Goal: Task Accomplishment & Management: Complete application form

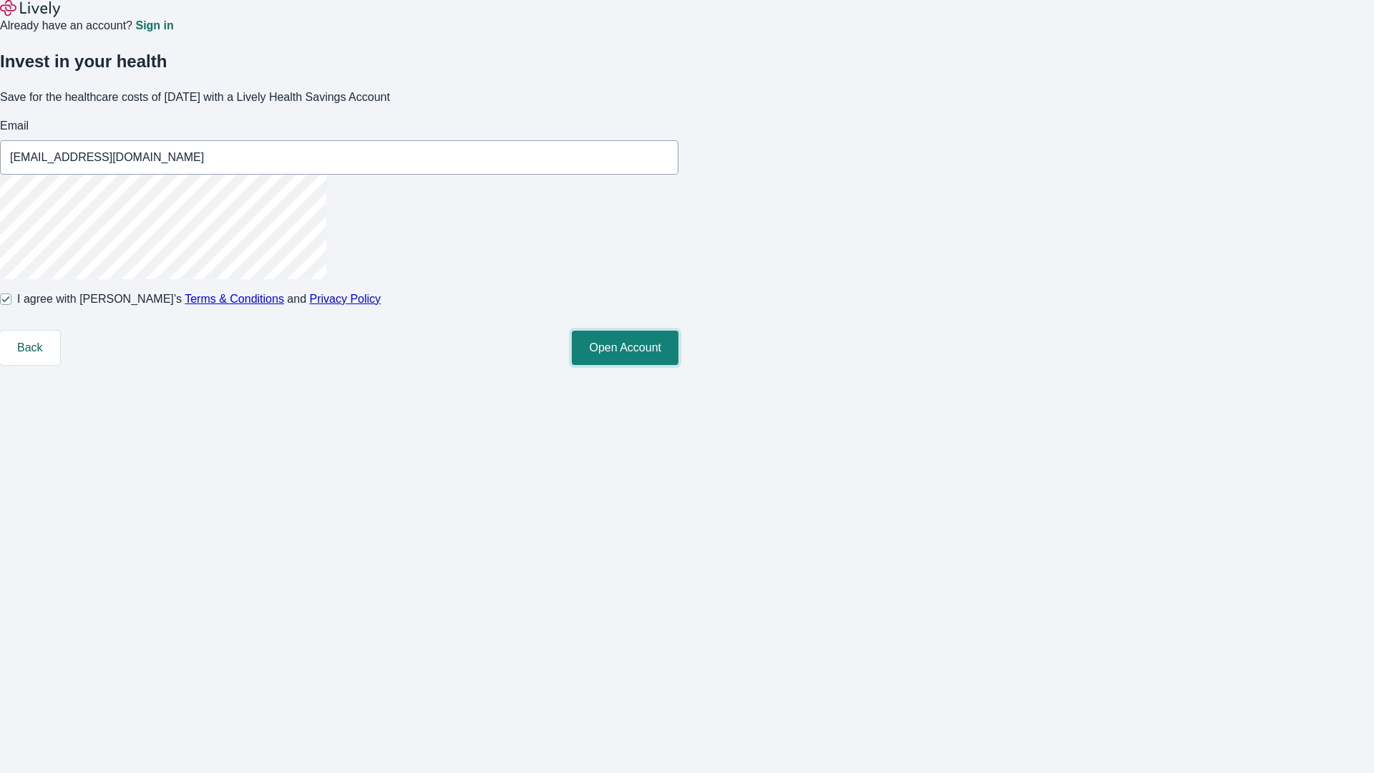
click at [678, 365] on button "Open Account" at bounding box center [625, 348] width 107 height 34
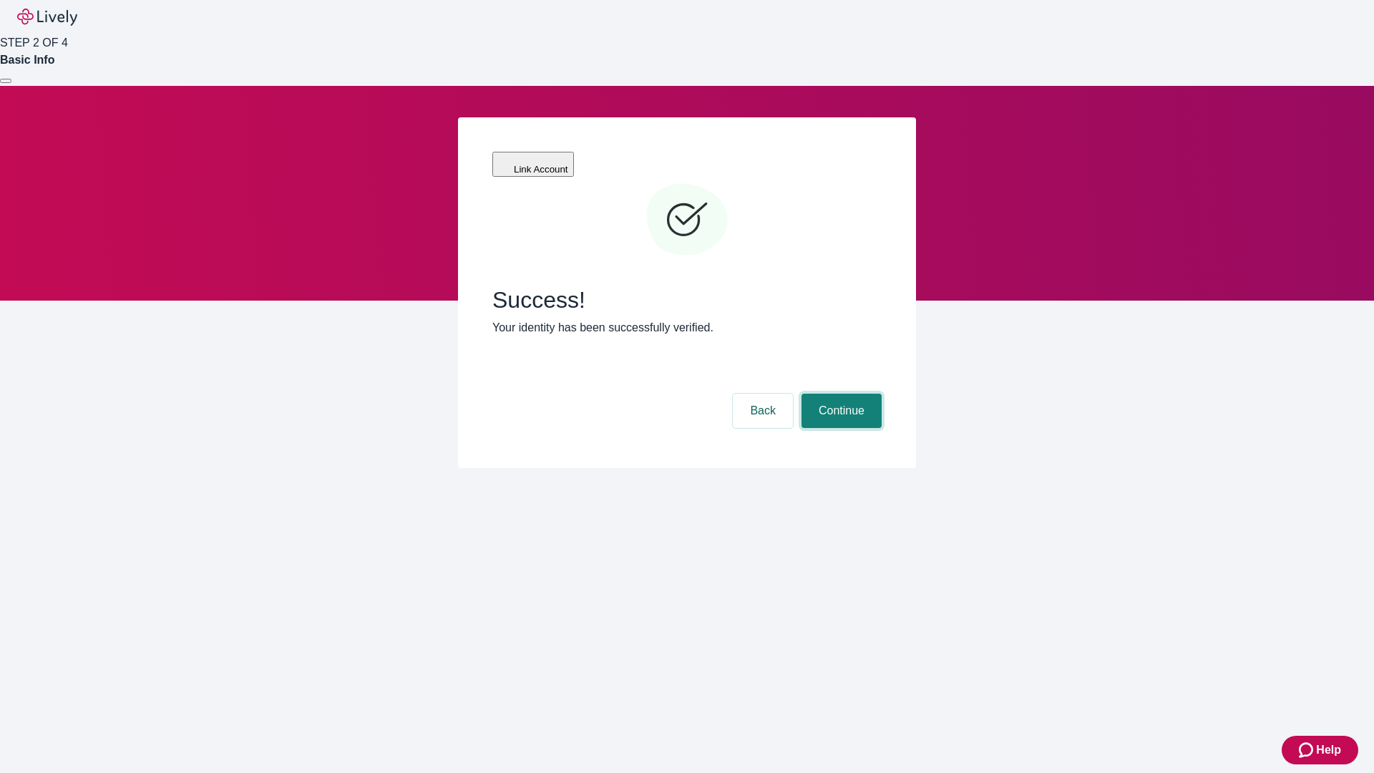
click at [839, 394] on button "Continue" at bounding box center [841, 411] width 80 height 34
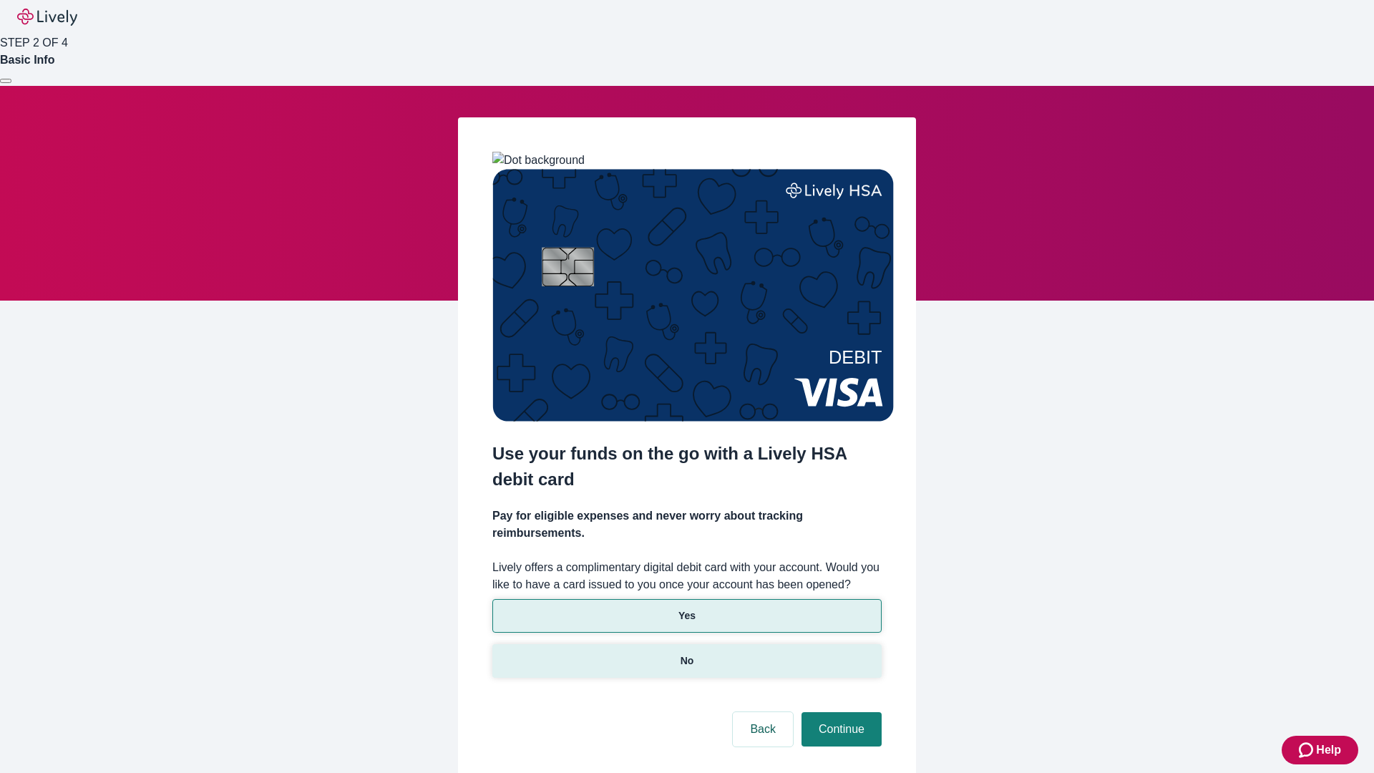
click at [686, 653] on p "No" at bounding box center [687, 660] width 14 height 15
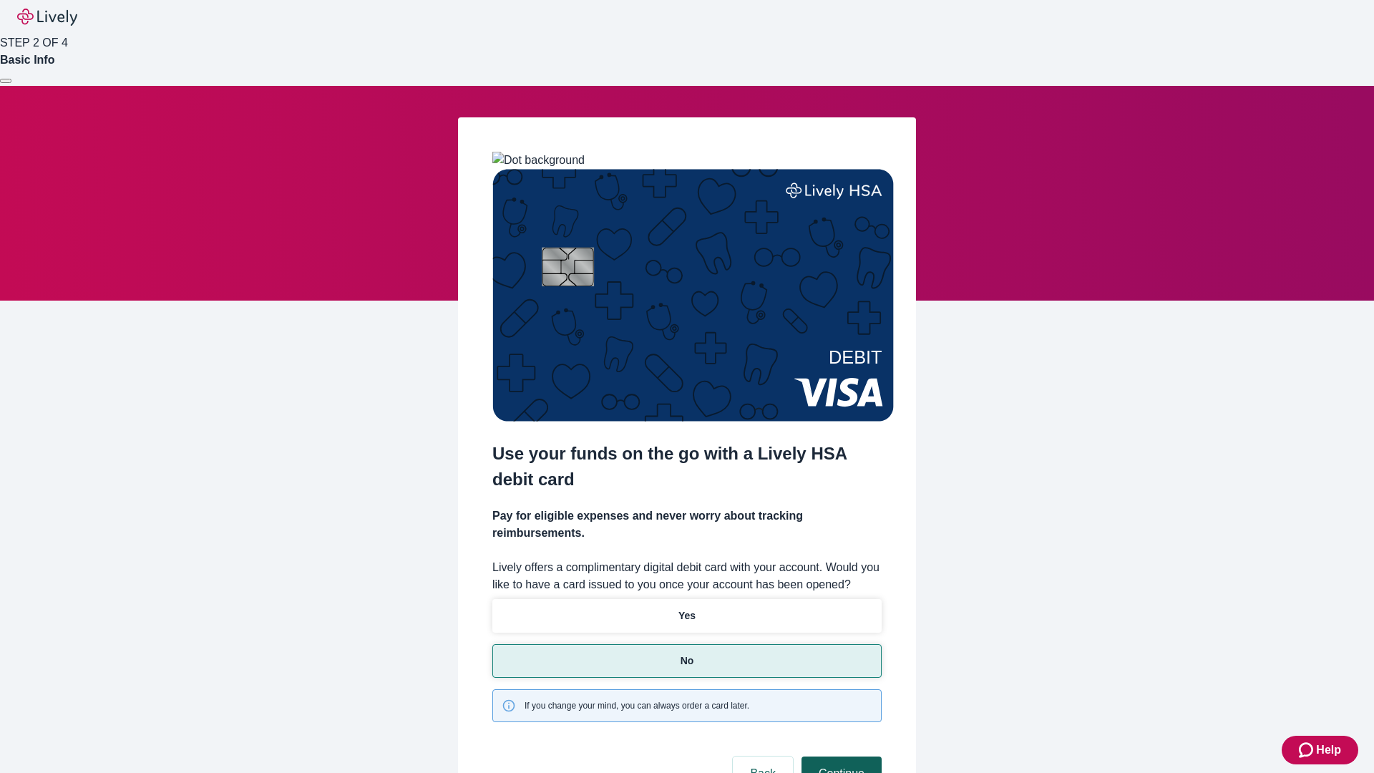
click at [839, 756] on button "Continue" at bounding box center [841, 773] width 80 height 34
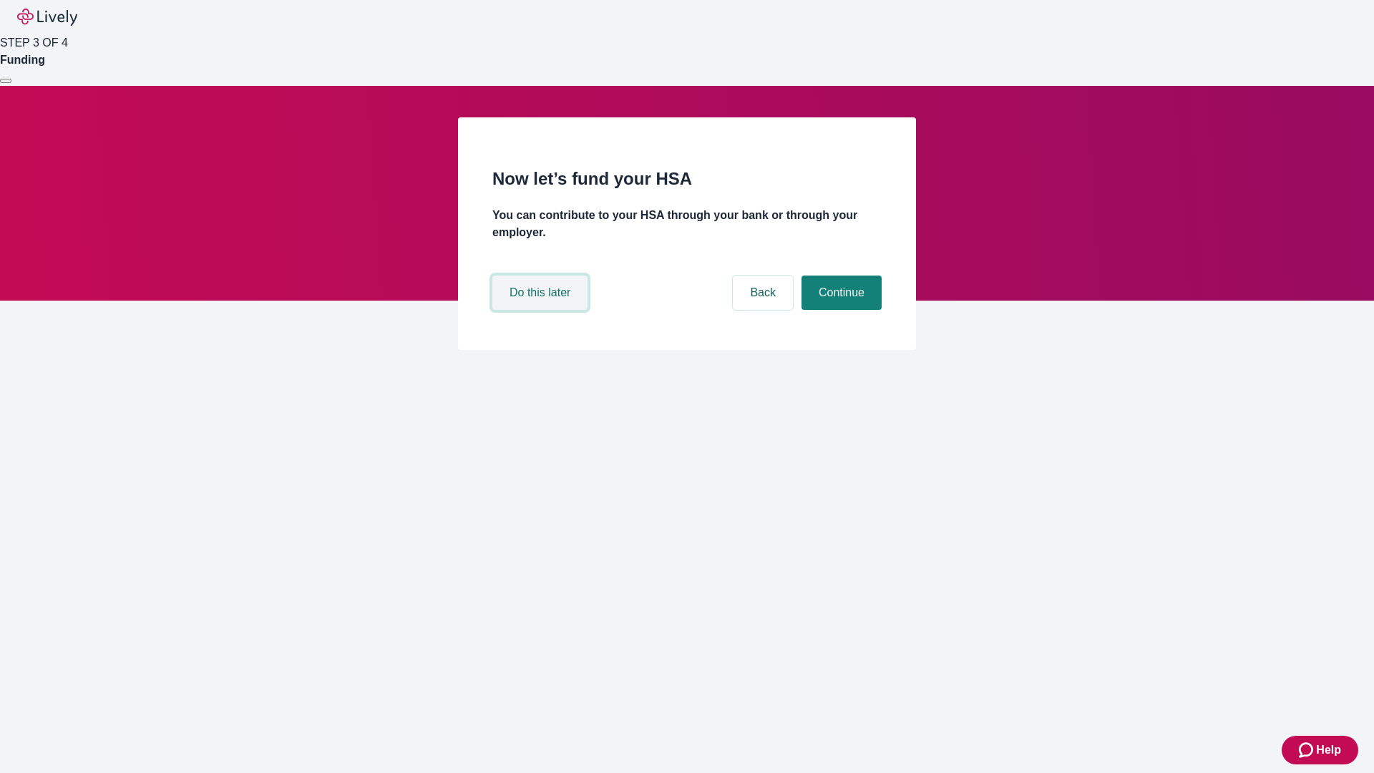
click at [542, 310] on button "Do this later" at bounding box center [539, 292] width 95 height 34
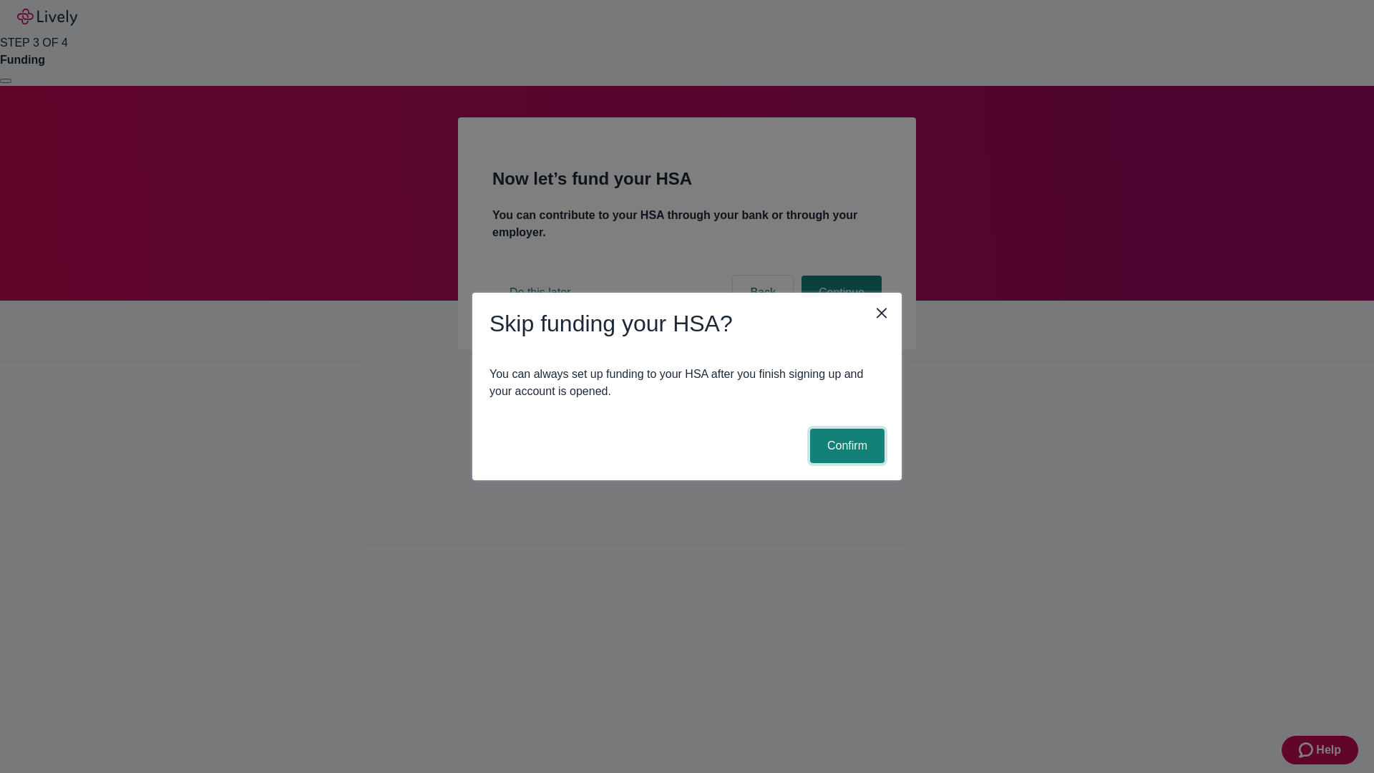
click at [845, 446] on button "Confirm" at bounding box center [847, 446] width 74 height 34
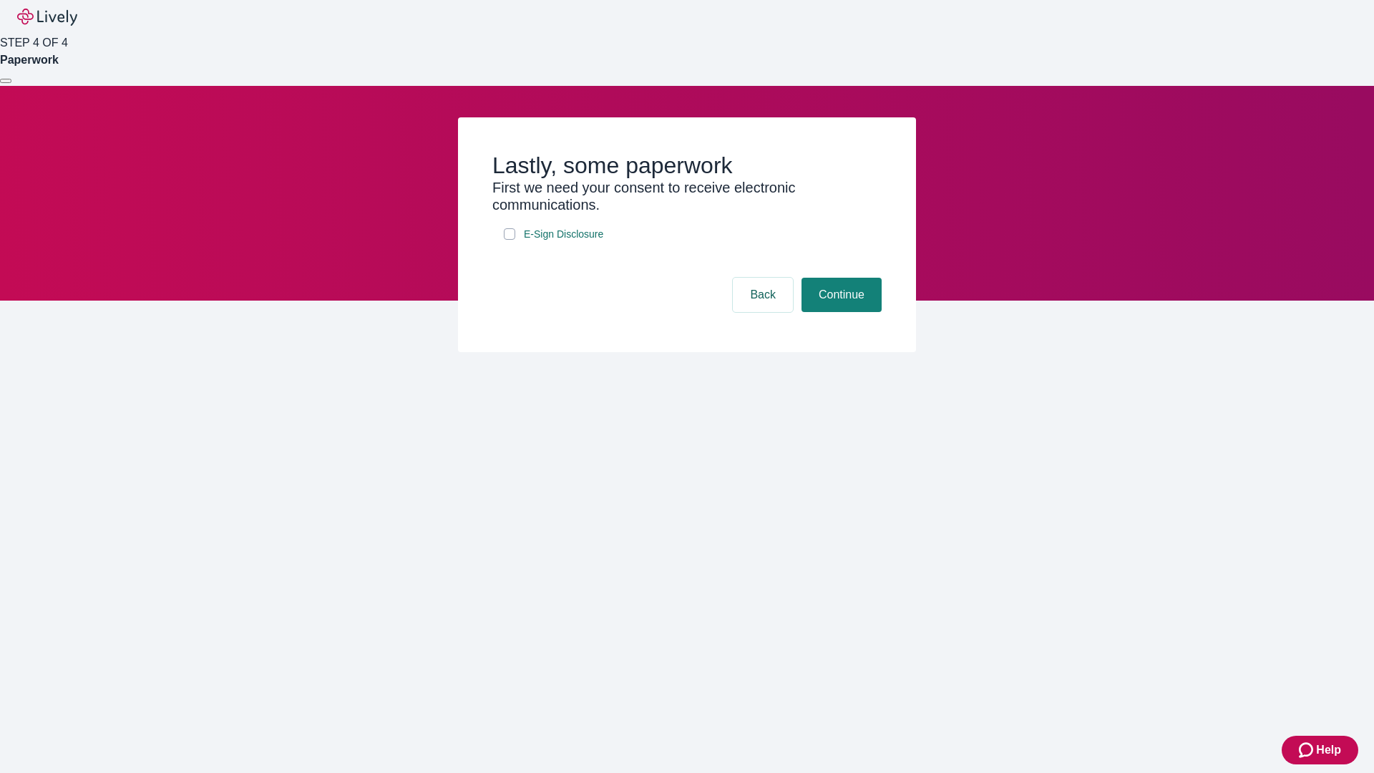
click at [509, 240] on input "E-Sign Disclosure" at bounding box center [509, 233] width 11 height 11
checkbox input "true"
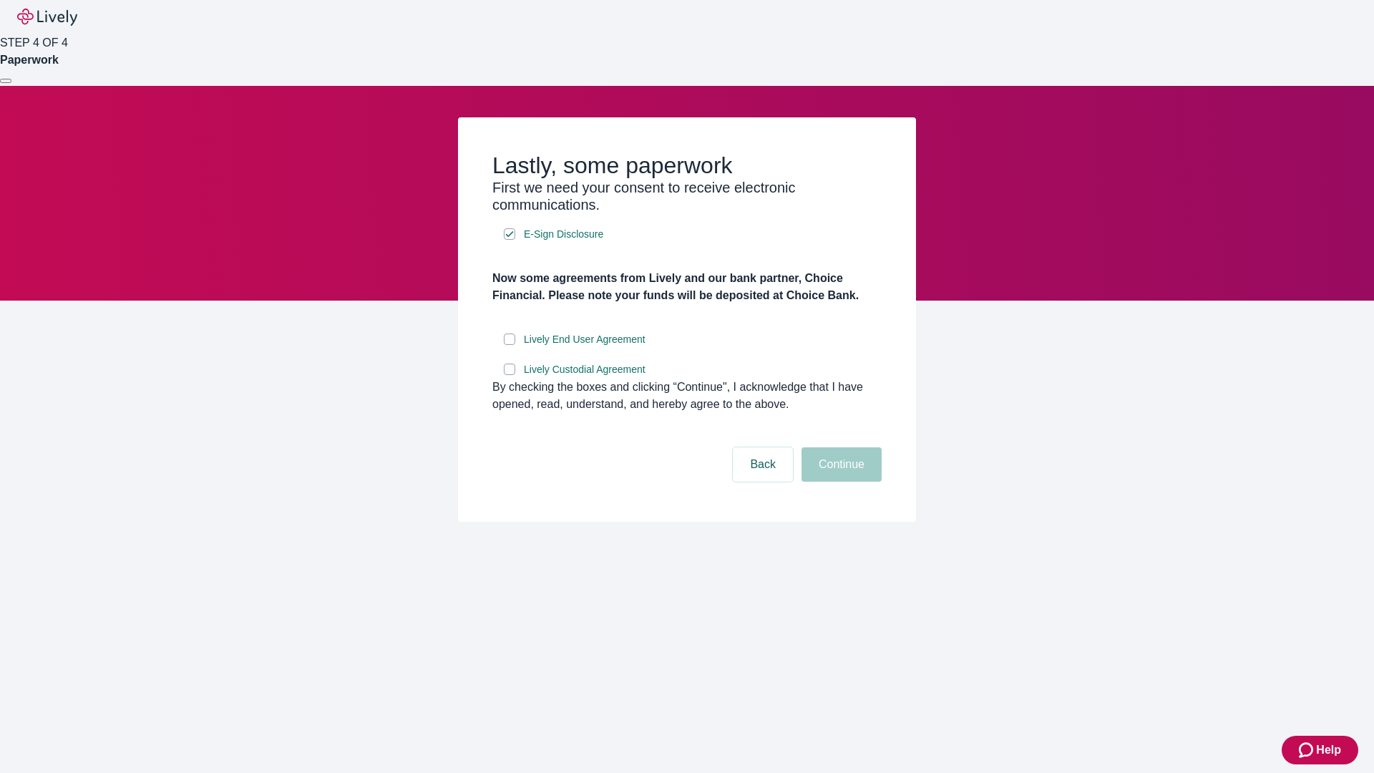
click at [509, 345] on input "Lively End User Agreement" at bounding box center [509, 338] width 11 height 11
checkbox input "true"
click at [509, 375] on input "Lively Custodial Agreement" at bounding box center [509, 368] width 11 height 11
checkbox input "true"
click at [839, 482] on button "Continue" at bounding box center [841, 464] width 80 height 34
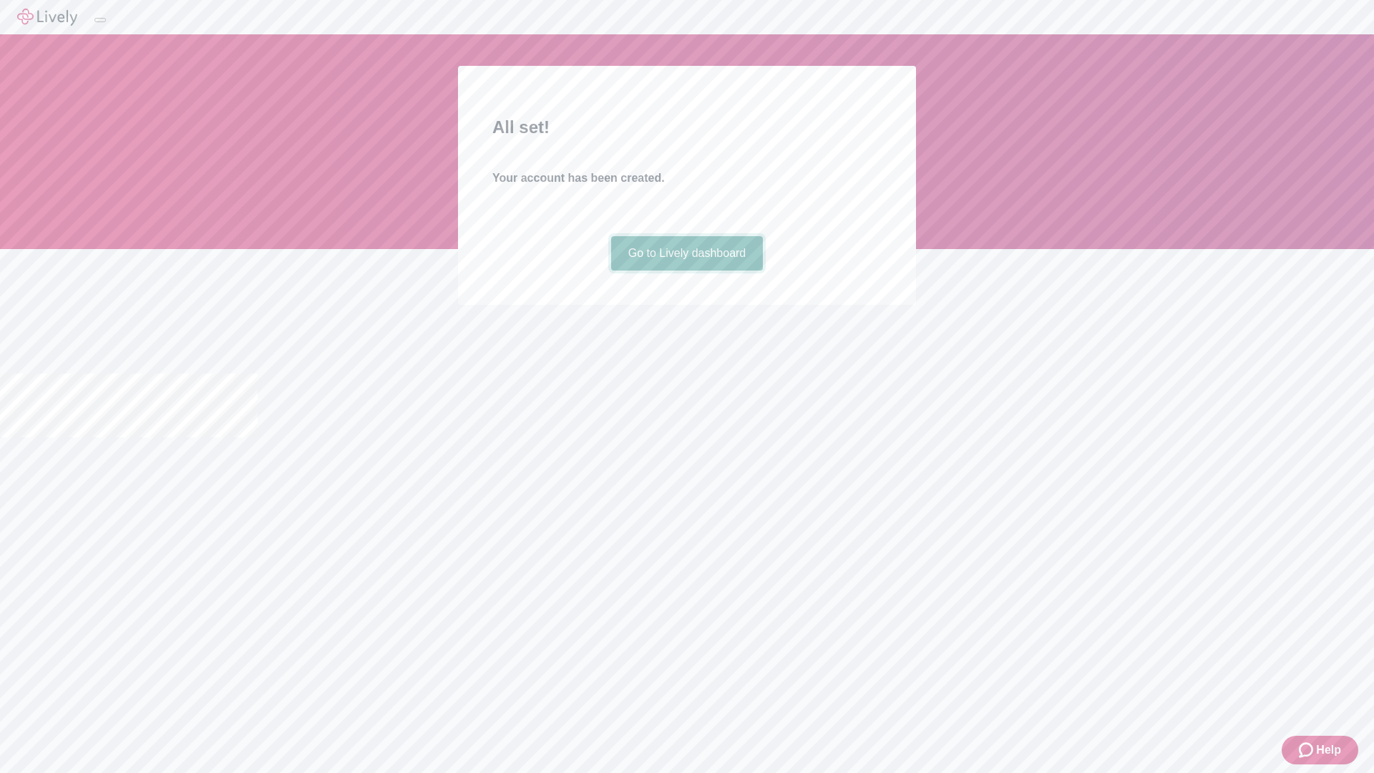
click at [686, 270] on link "Go to Lively dashboard" at bounding box center [687, 253] width 152 height 34
